Goal: Information Seeking & Learning: Learn about a topic

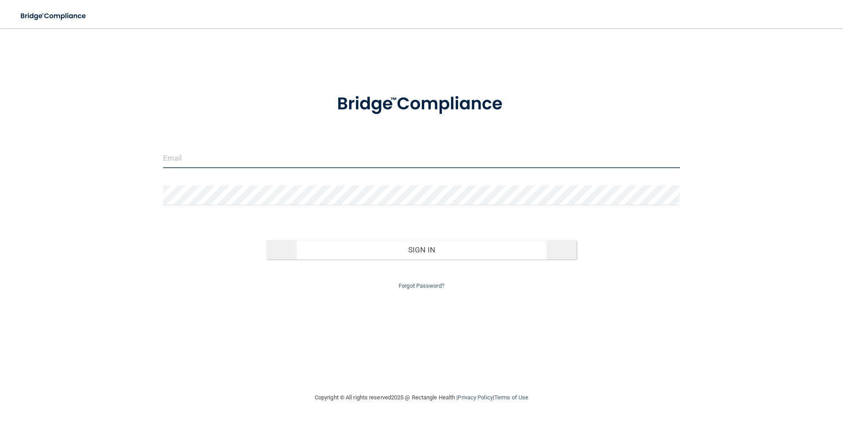
type input "[EMAIL_ADDRESS][DOMAIN_NAME]"
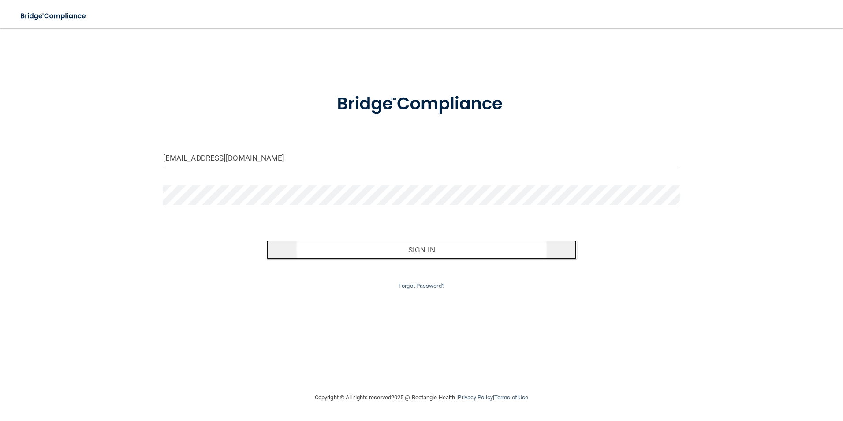
click at [416, 249] on button "Sign In" at bounding box center [421, 249] width 311 height 19
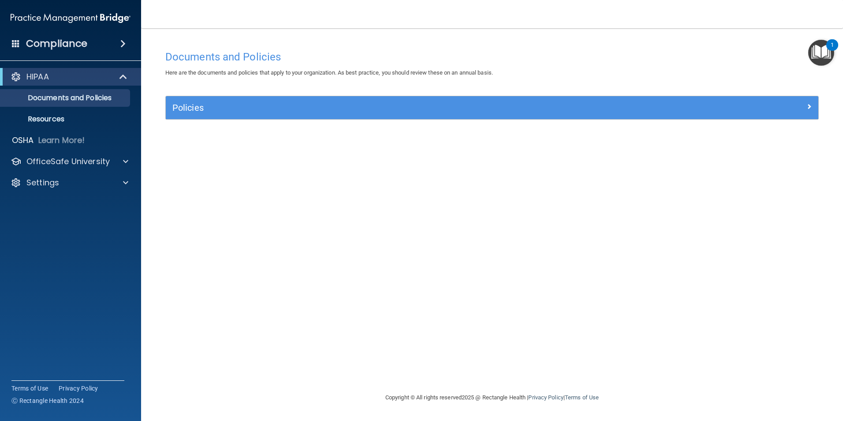
click at [466, 245] on div "Documents and Policies Here are the documents and policies that apply to your o…" at bounding box center [492, 219] width 667 height 346
click at [43, 79] on p "HIPAA" at bounding box center [37, 76] width 22 height 11
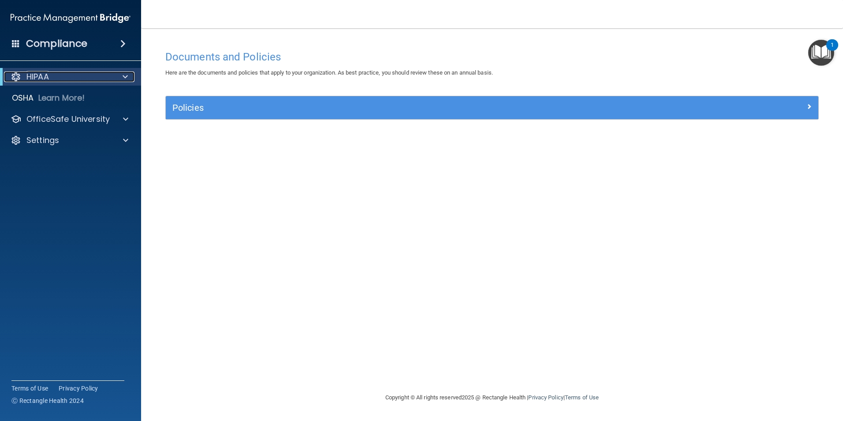
click at [124, 76] on span at bounding box center [125, 76] width 5 height 11
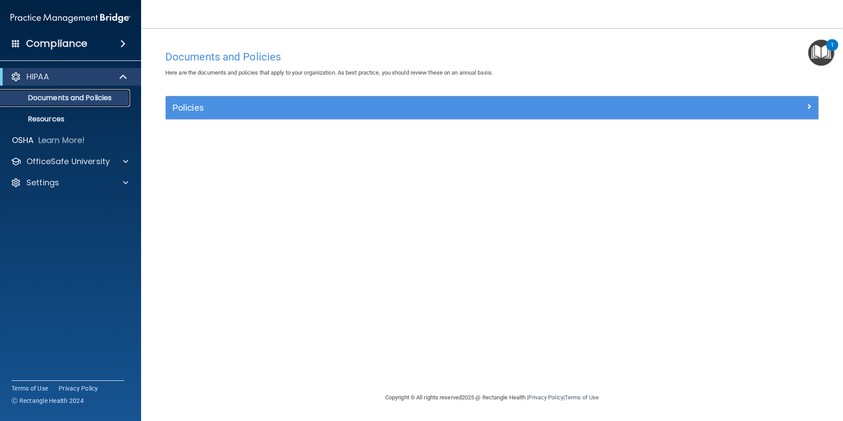
click at [101, 98] on p "Documents and Policies" at bounding box center [66, 98] width 120 height 9
click at [82, 97] on p "Documents and Policies" at bounding box center [66, 98] width 120 height 9
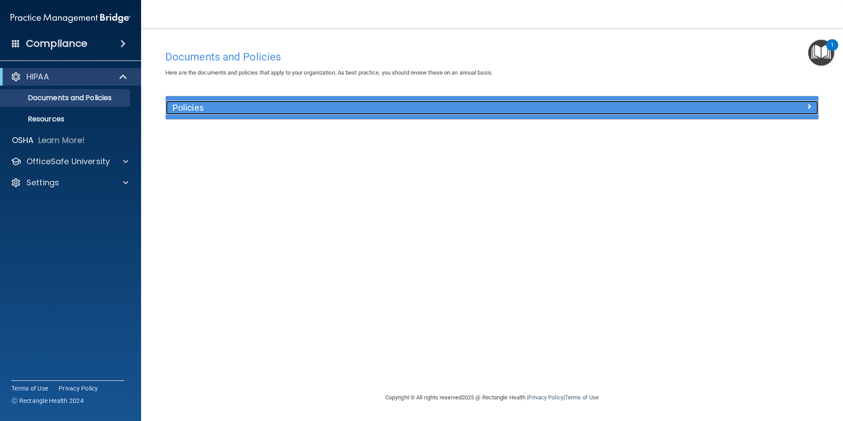
click at [813, 110] on div at bounding box center [737, 106] width 163 height 11
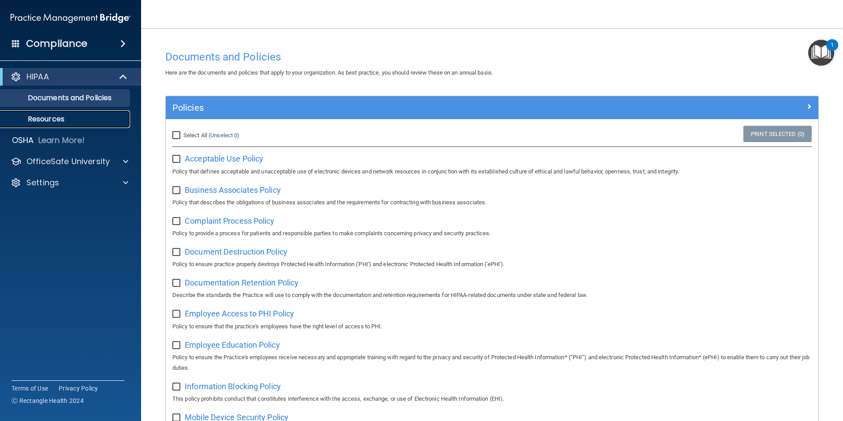
click at [53, 121] on p "Resources" at bounding box center [66, 119] width 120 height 9
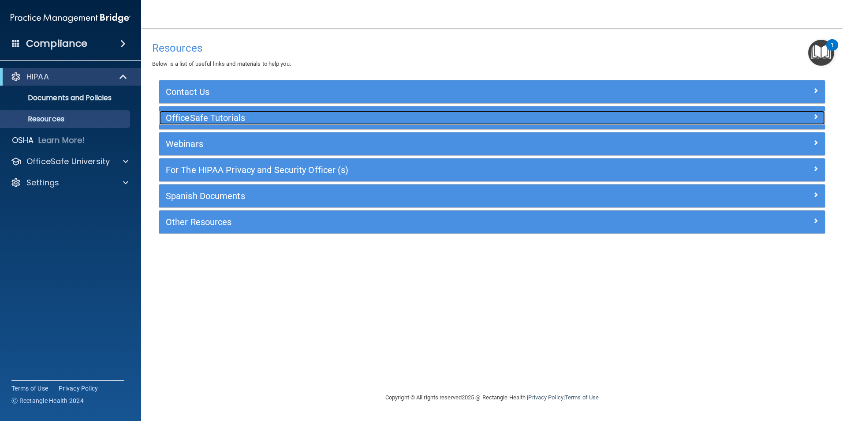
click at [263, 120] on h5 "OfficeSafe Tutorials" at bounding box center [409, 118] width 487 height 10
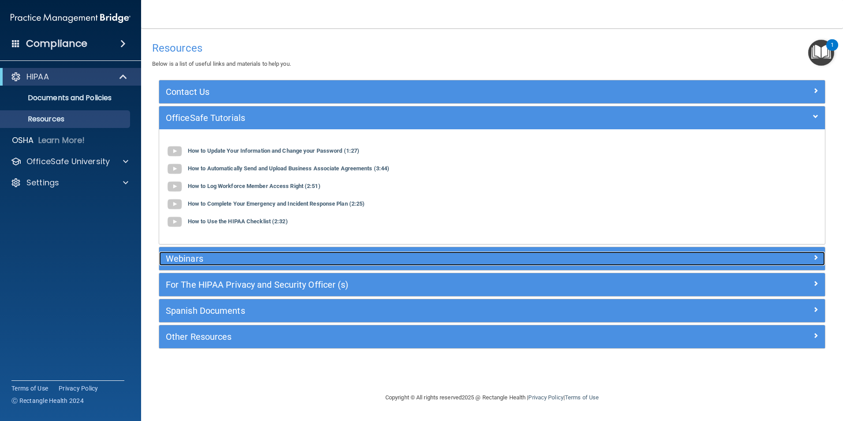
click at [191, 257] on h5 "Webinars" at bounding box center [409, 259] width 487 height 10
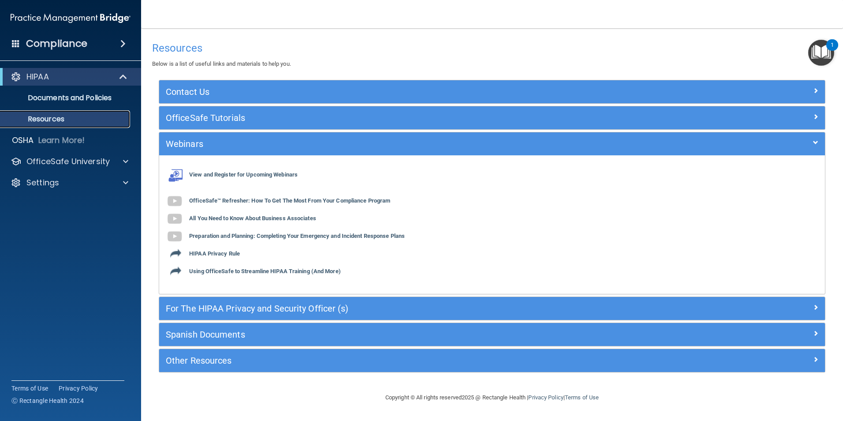
click at [63, 119] on p "Resources" at bounding box center [66, 119] width 120 height 9
click at [52, 138] on p "Learn More!" at bounding box center [61, 140] width 47 height 11
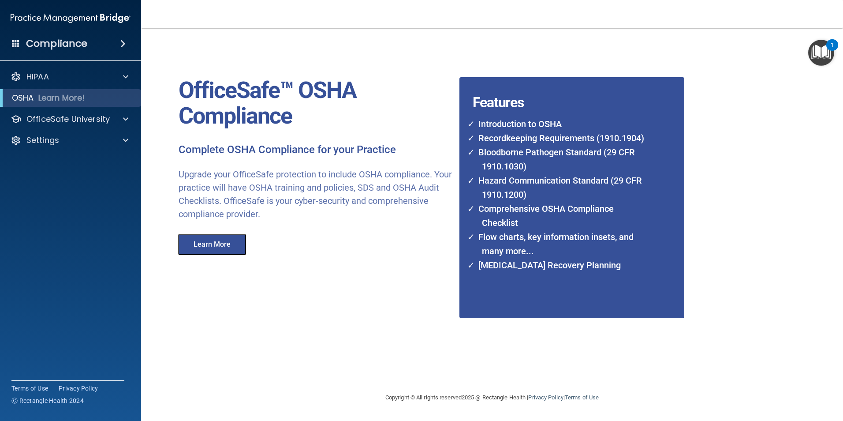
click at [64, 45] on h4 "Compliance" at bounding box center [56, 43] width 61 height 12
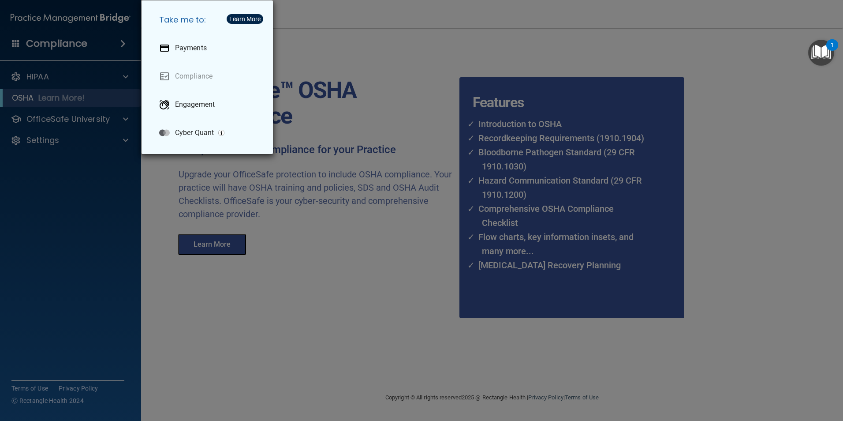
click at [83, 180] on div "Take me to: Payments Compliance Engagement Cyber Quant" at bounding box center [421, 210] width 843 height 421
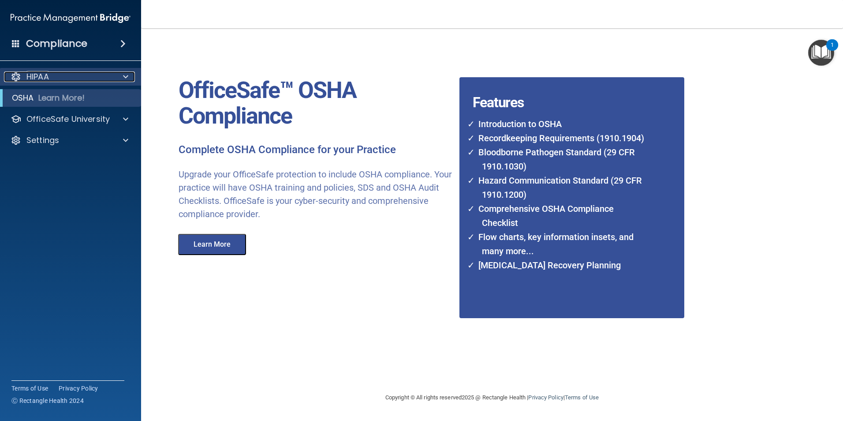
click at [125, 76] on span at bounding box center [125, 76] width 5 height 11
